Goal: Task Accomplishment & Management: Manage account settings

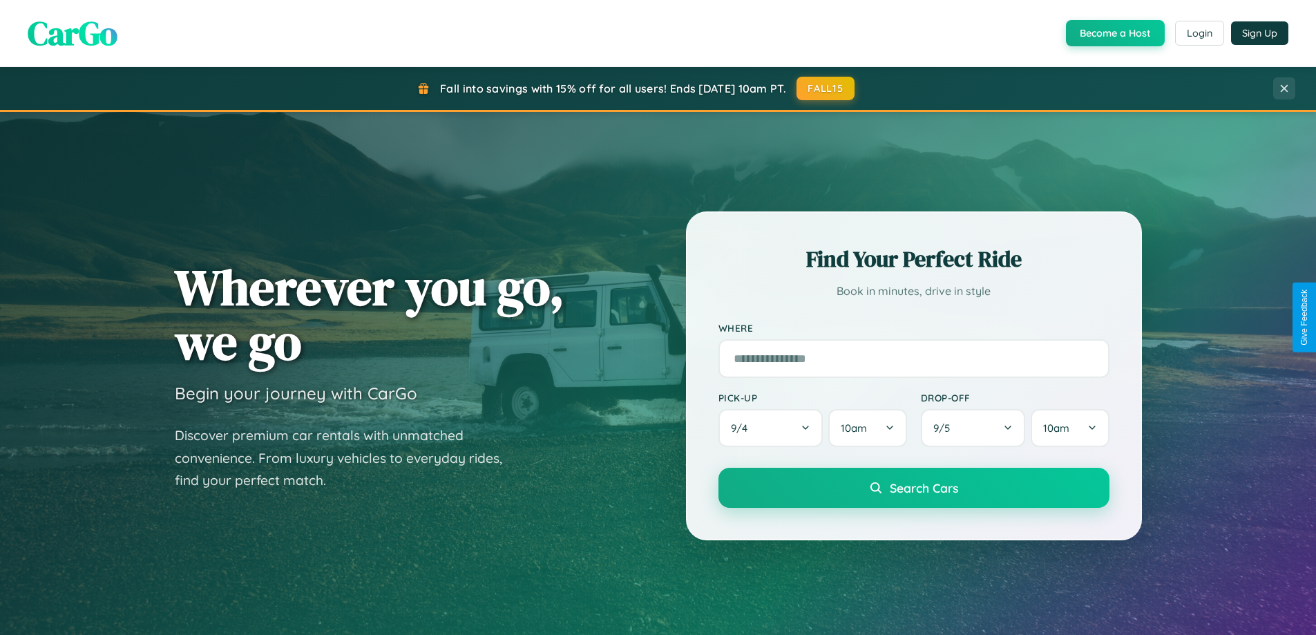
scroll to position [596, 0]
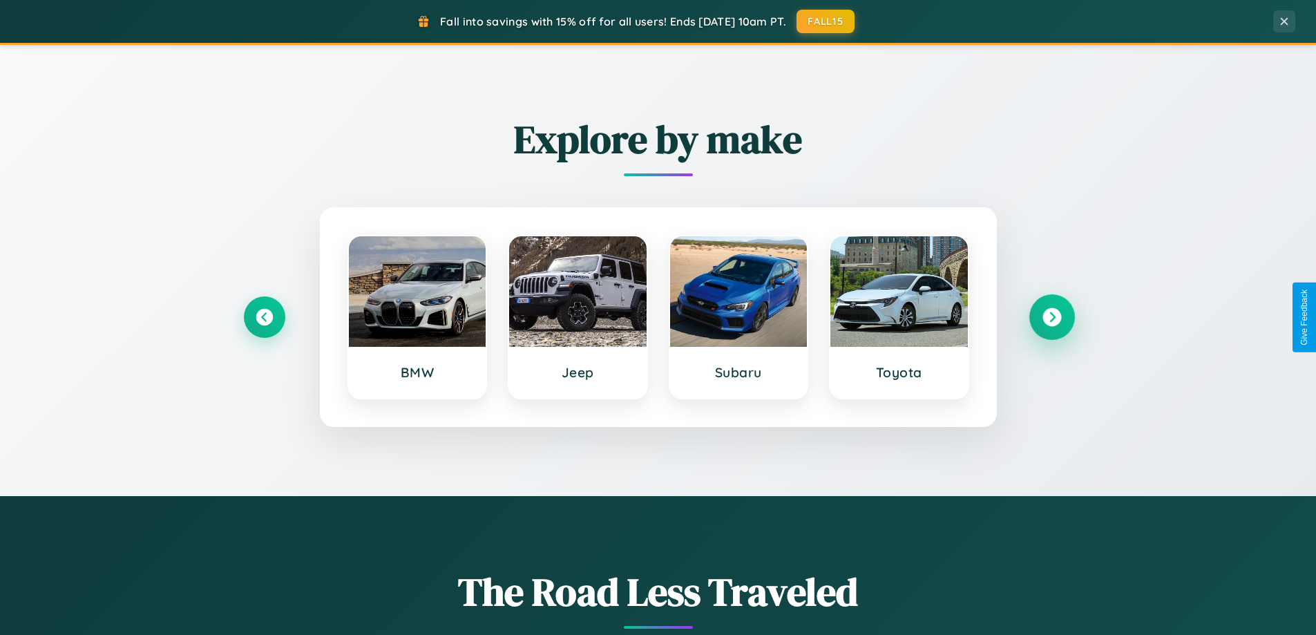
click at [1051, 317] on icon at bounding box center [1051, 317] width 19 height 19
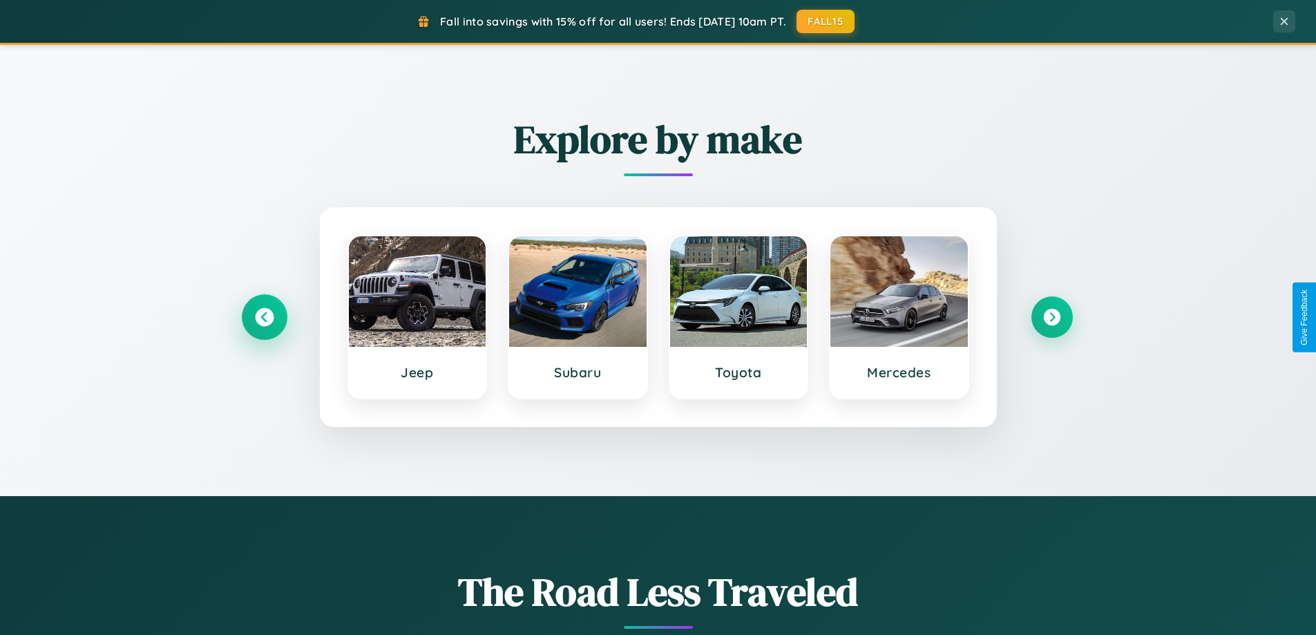
click at [264, 317] on icon at bounding box center [264, 317] width 19 height 19
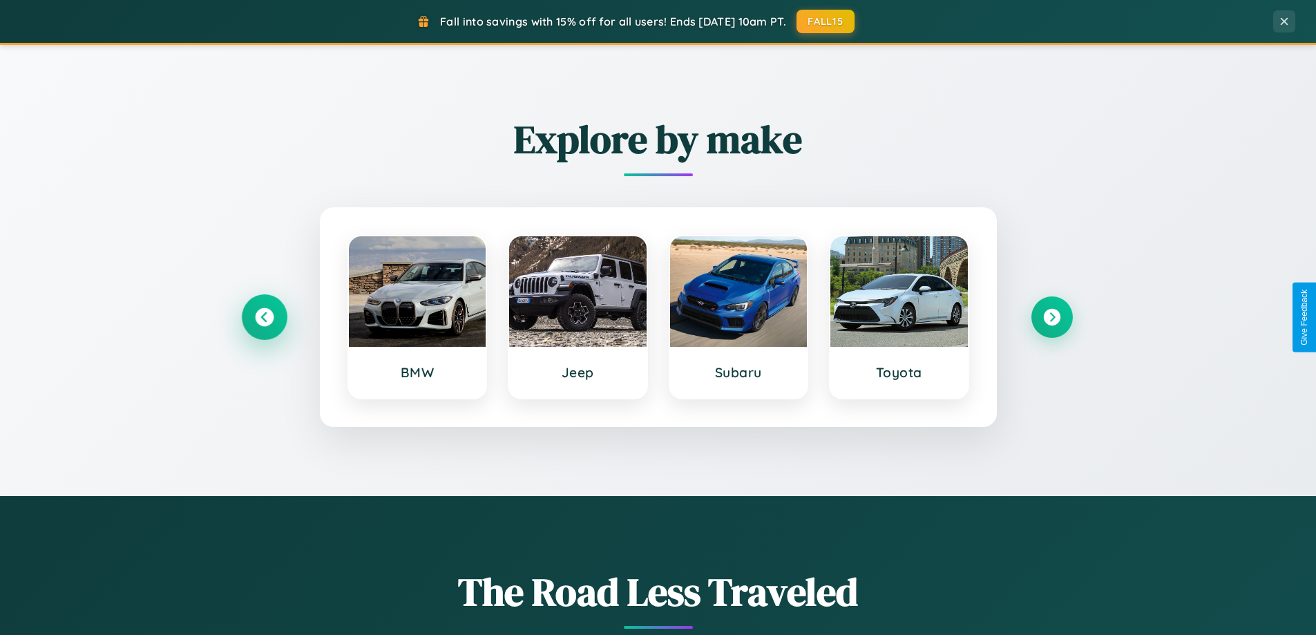
click at [264, 317] on icon at bounding box center [264, 317] width 19 height 19
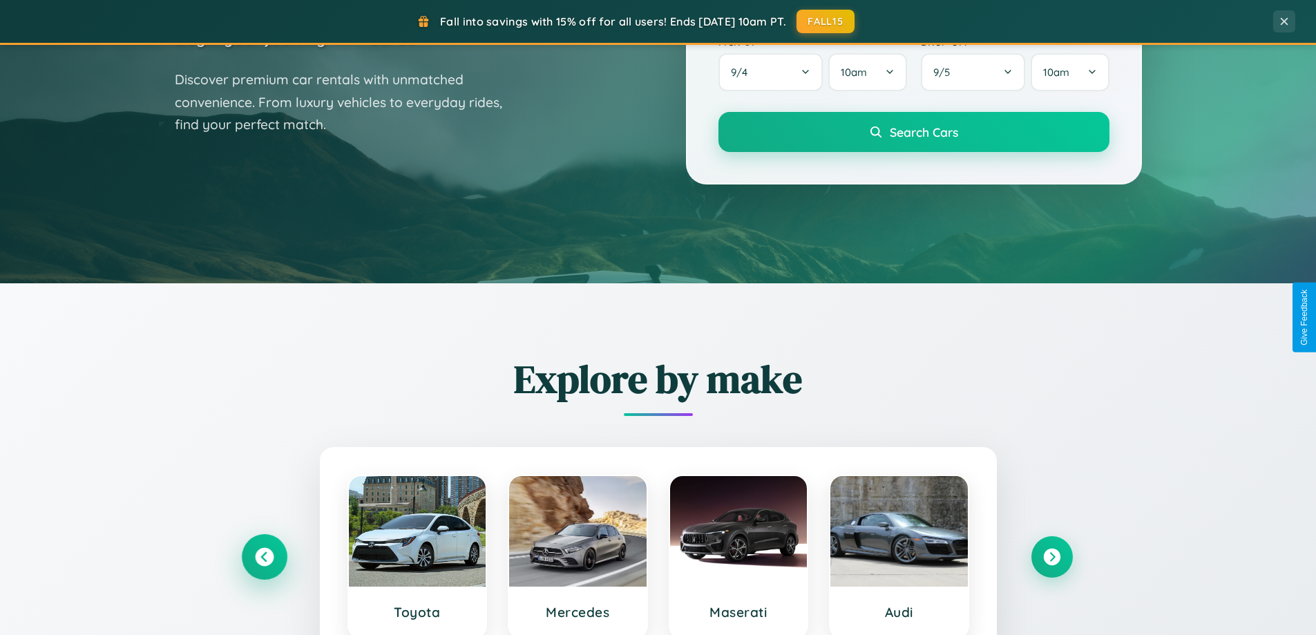
scroll to position [0, 0]
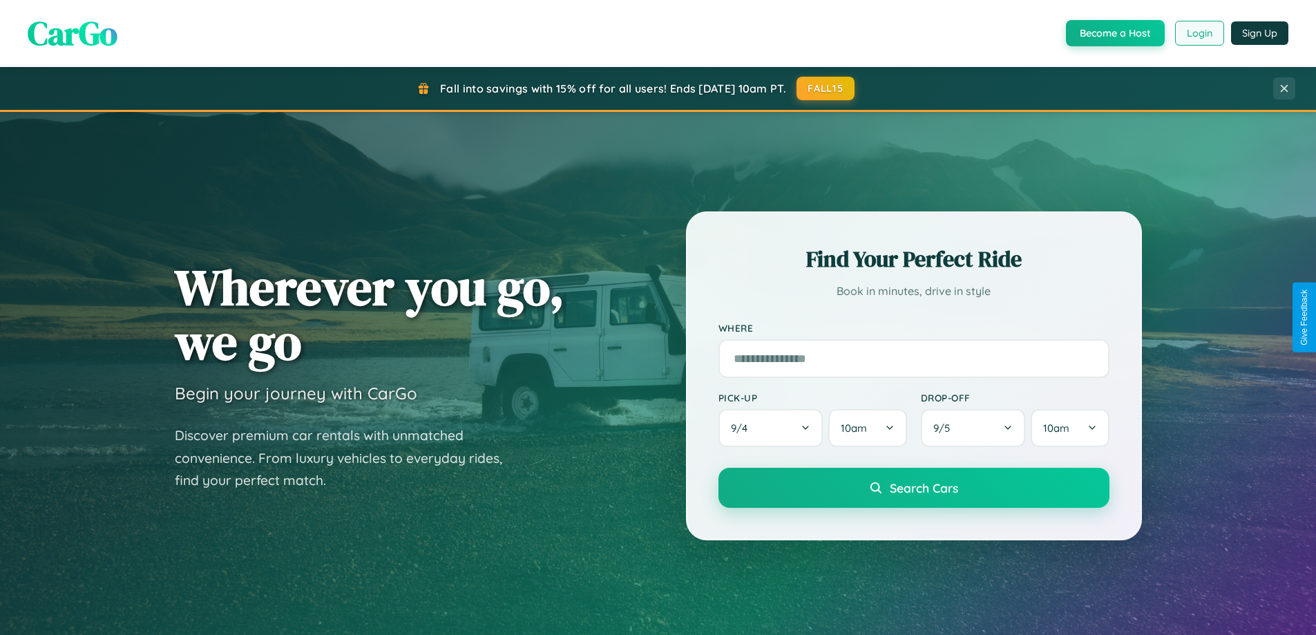
click at [1199, 33] on button "Login" at bounding box center [1199, 33] width 49 height 25
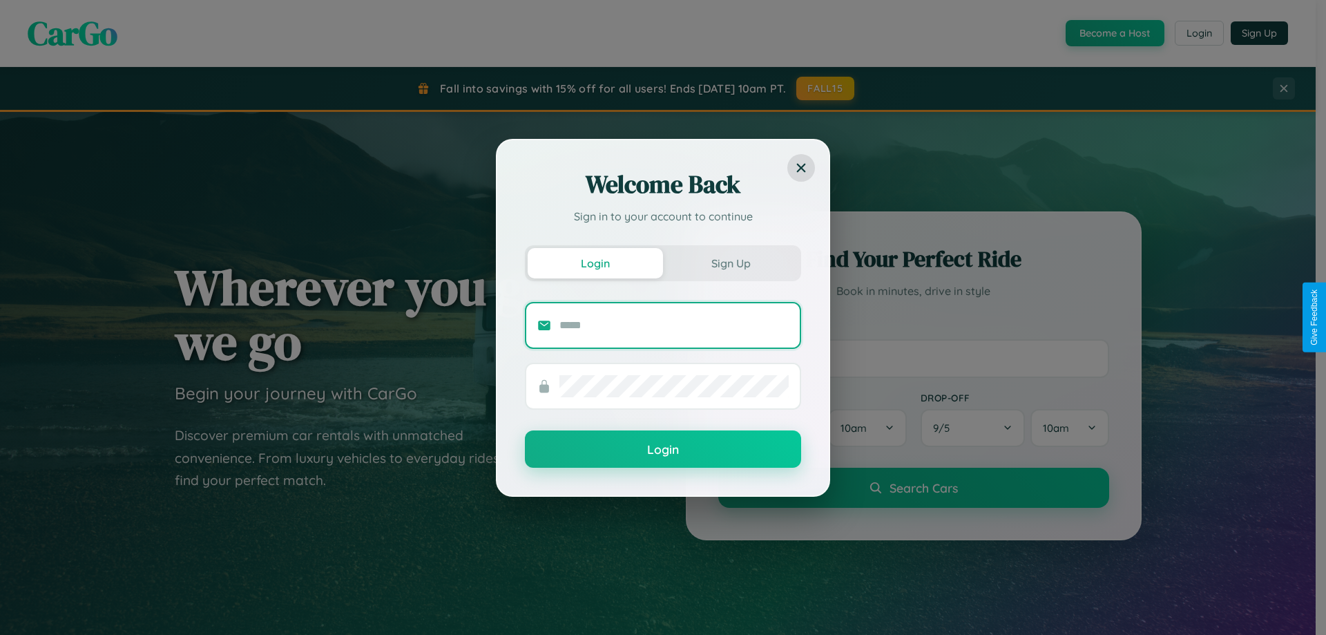
click at [674, 325] on input "text" at bounding box center [674, 325] width 229 height 22
type input "**********"
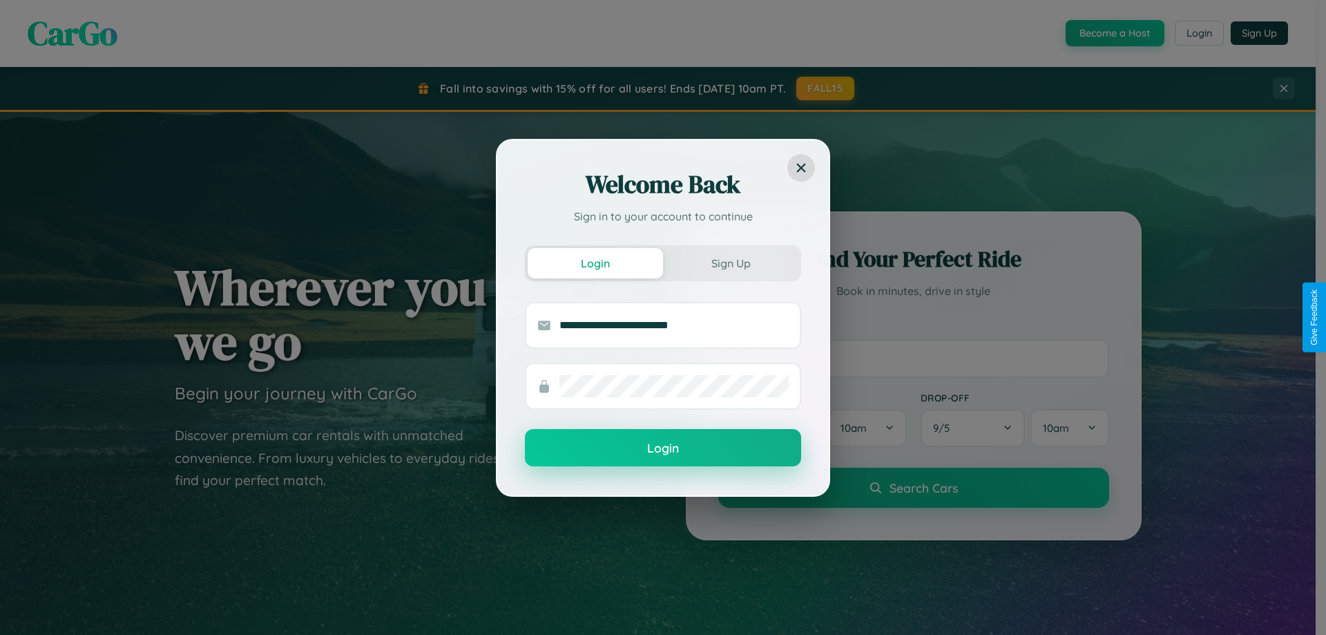
click at [663, 448] on button "Login" at bounding box center [663, 447] width 276 height 37
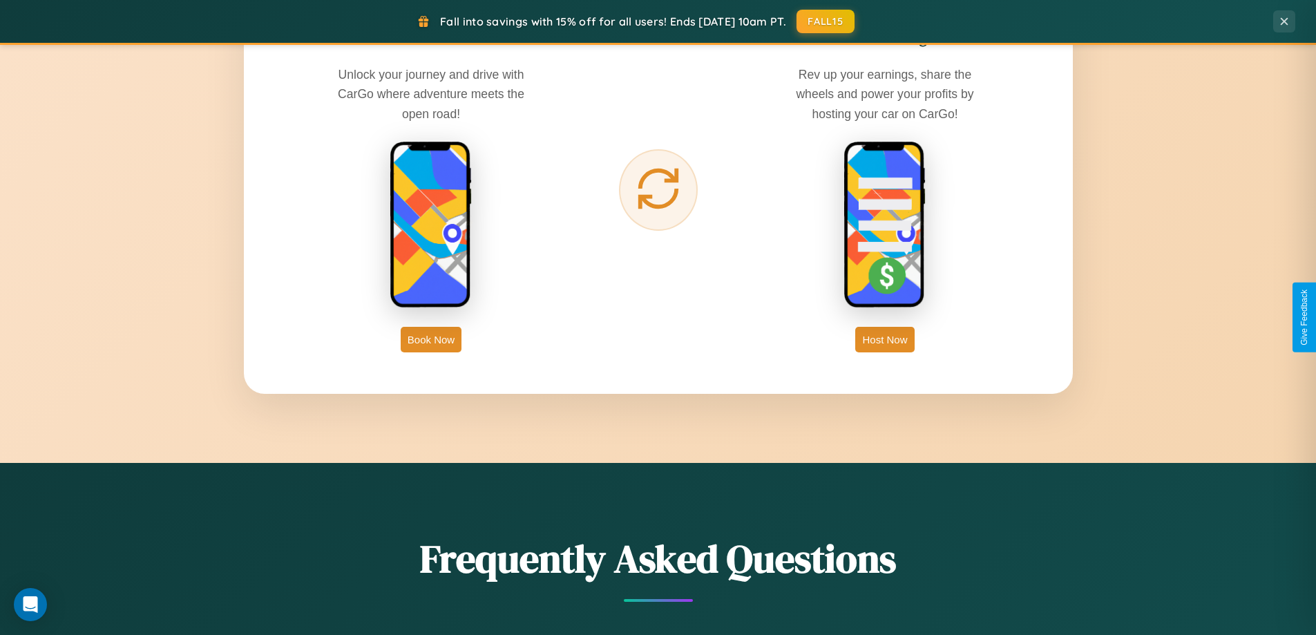
scroll to position [2220, 0]
